Goal: Task Accomplishment & Management: Manage account settings

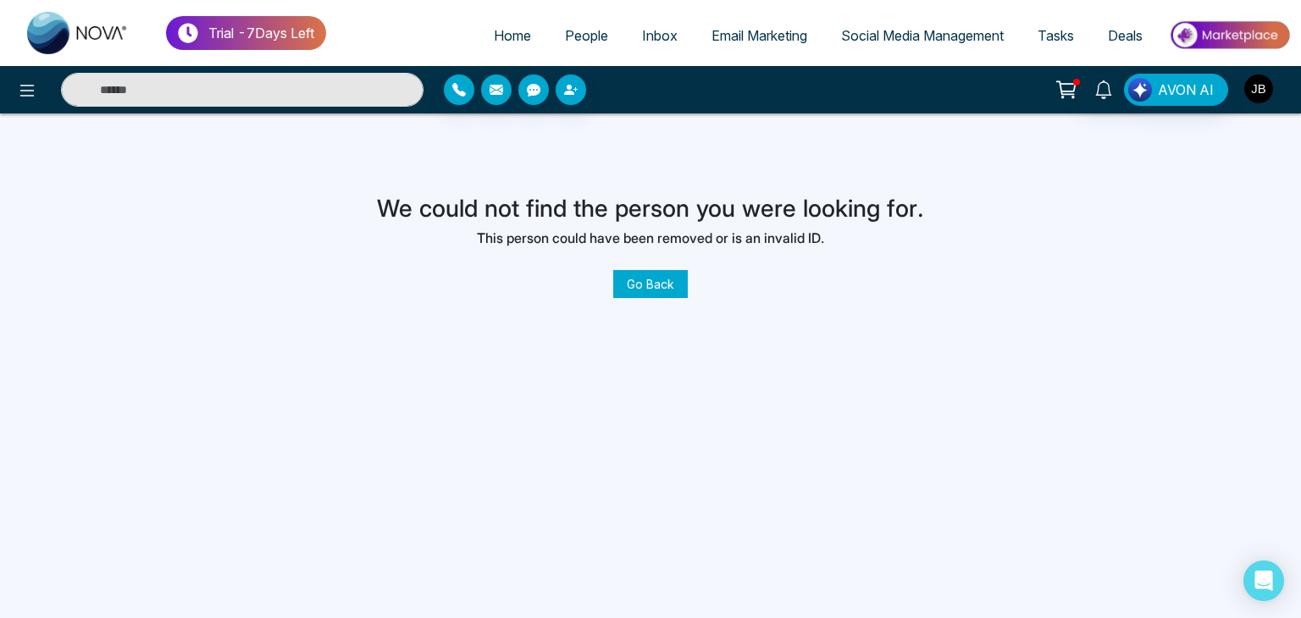
click at [1257, 86] on img "button" at bounding box center [1259, 89] width 29 height 29
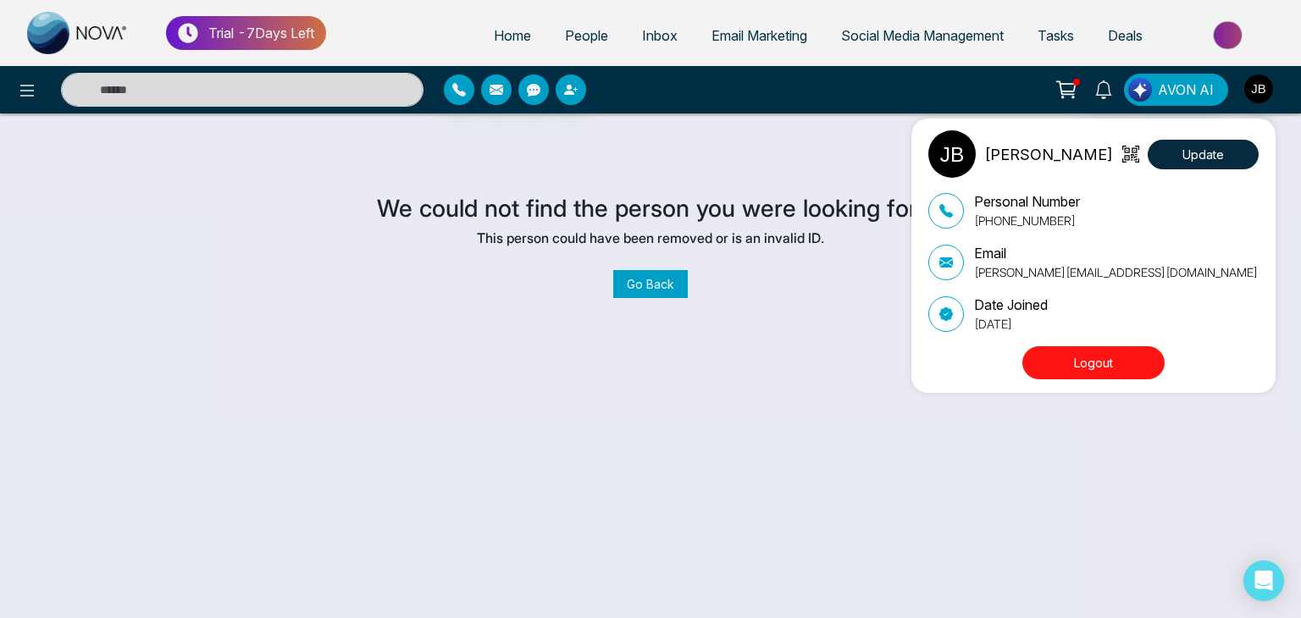
click at [1095, 360] on button "Logout" at bounding box center [1094, 363] width 142 height 33
